Goal: Task Accomplishment & Management: Manage account settings

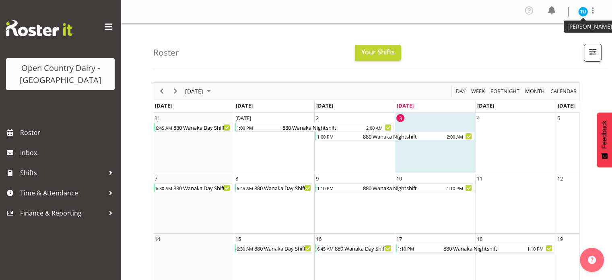
click at [583, 11] on img at bounding box center [583, 12] width 10 height 10
click at [548, 31] on link "Profile" at bounding box center [558, 30] width 77 height 14
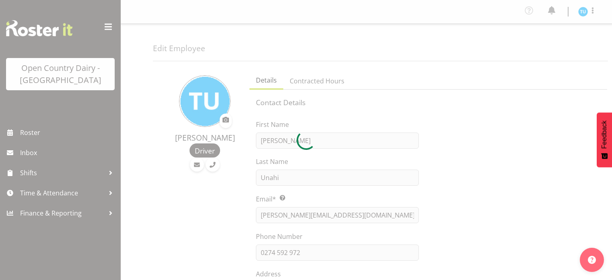
select select "TimelineWeek"
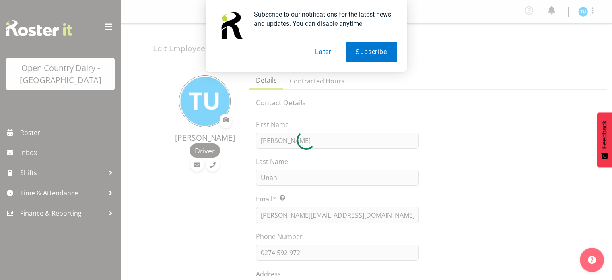
click at [325, 55] on button "Later" at bounding box center [323, 52] width 36 height 20
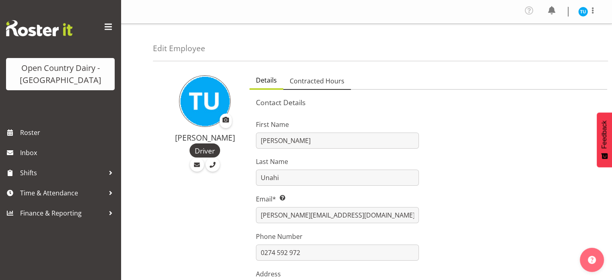
click at [311, 85] on span "Contracted Hours" at bounding box center [317, 81] width 55 height 10
